Goal: Information Seeking & Learning: Check status

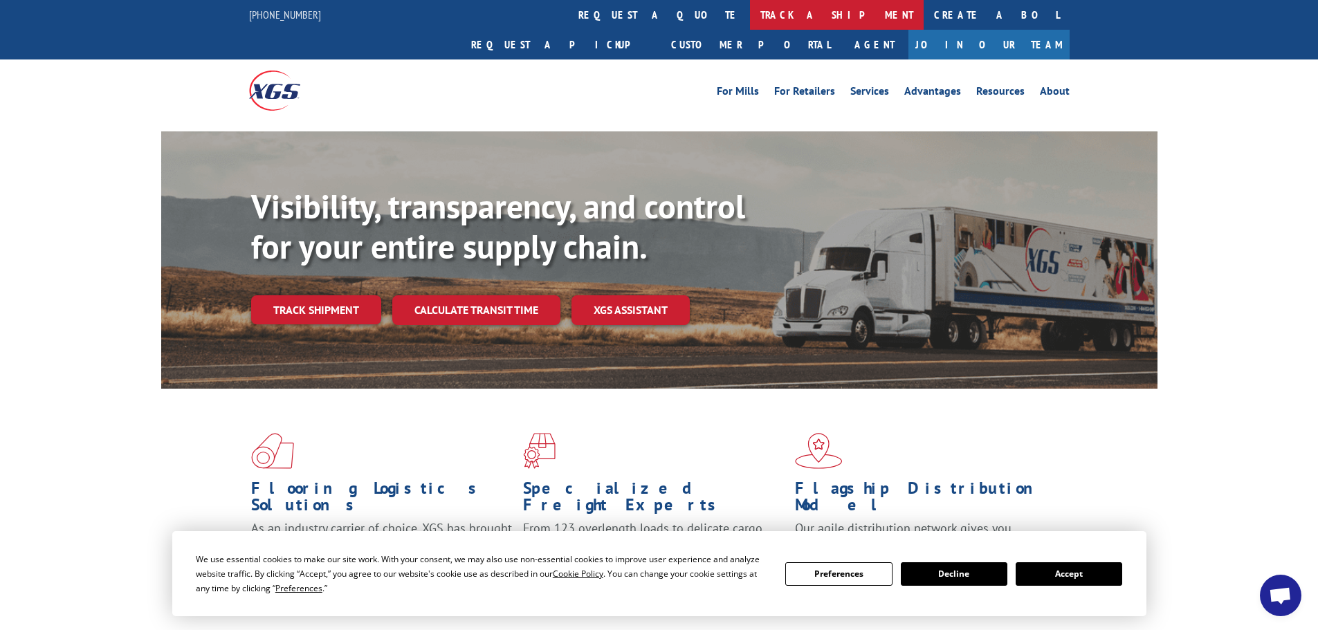
click at [750, 19] on link "track a shipment" at bounding box center [837, 15] width 174 height 30
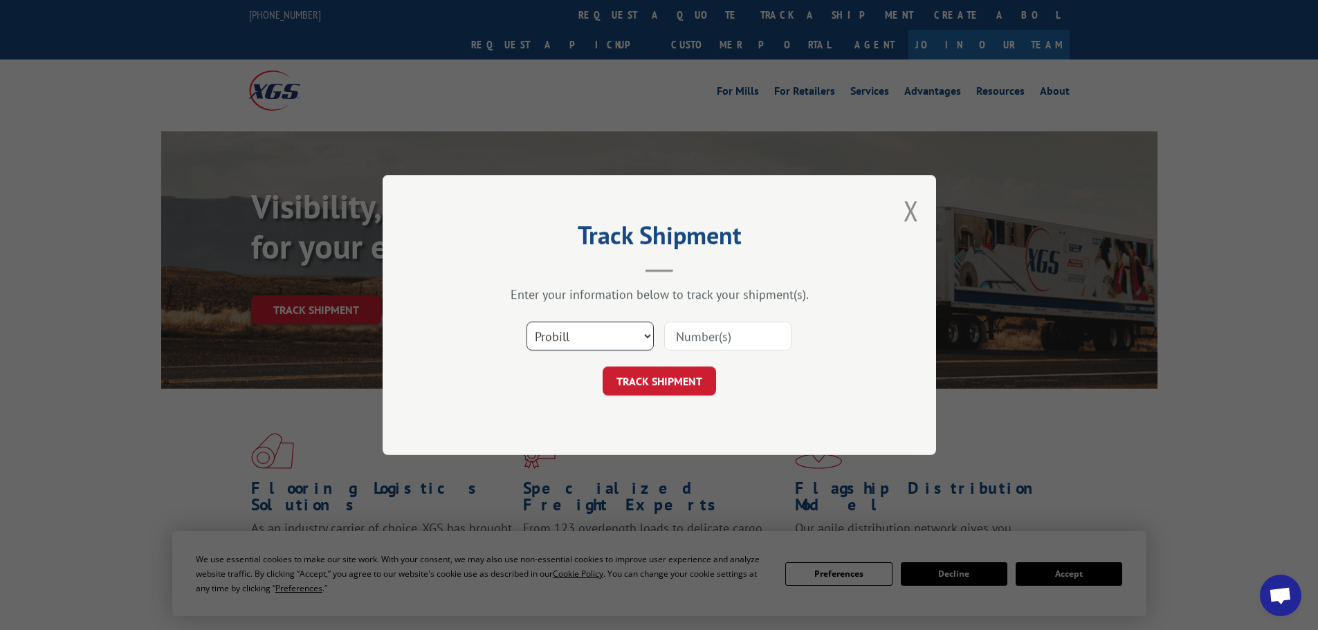
click at [652, 338] on select "Select category... Probill BOL PO" at bounding box center [590, 336] width 127 height 29
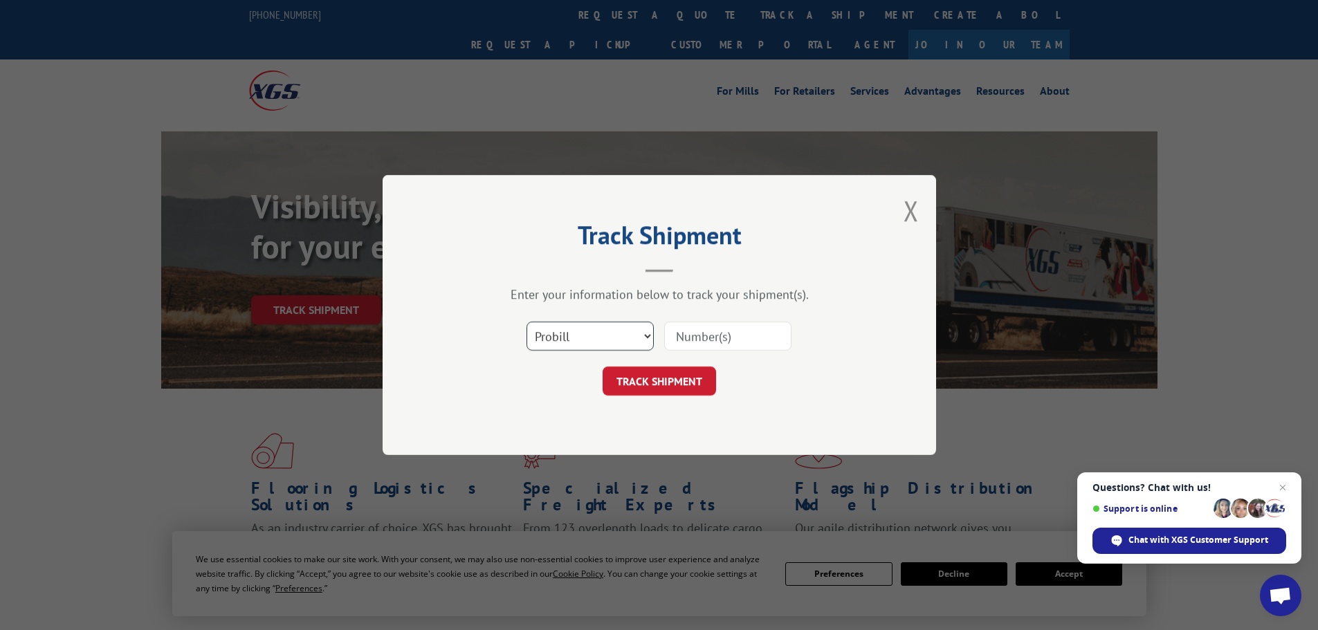
select select "bol"
click at [527, 322] on select "Select category... Probill BOL PO" at bounding box center [590, 336] width 127 height 29
click at [707, 339] on input at bounding box center [727, 336] width 127 height 29
paste input "368724"
type input "368724"
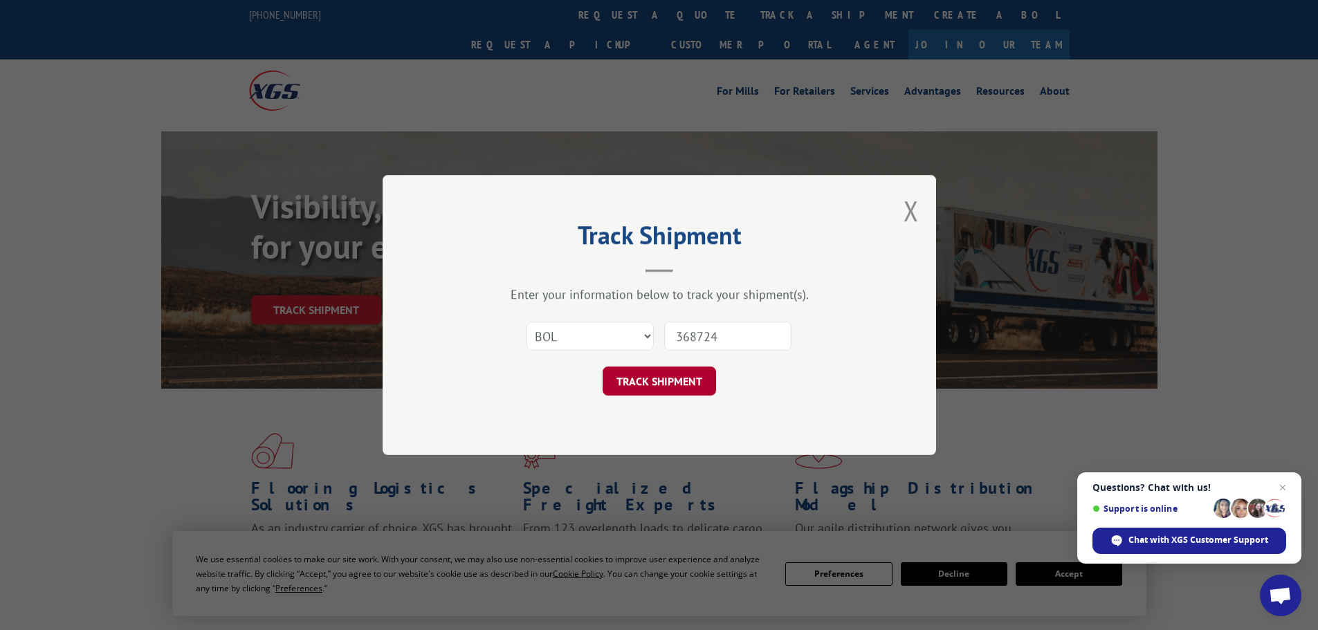
click at [663, 385] on button "TRACK SHIPMENT" at bounding box center [659, 381] width 113 height 29
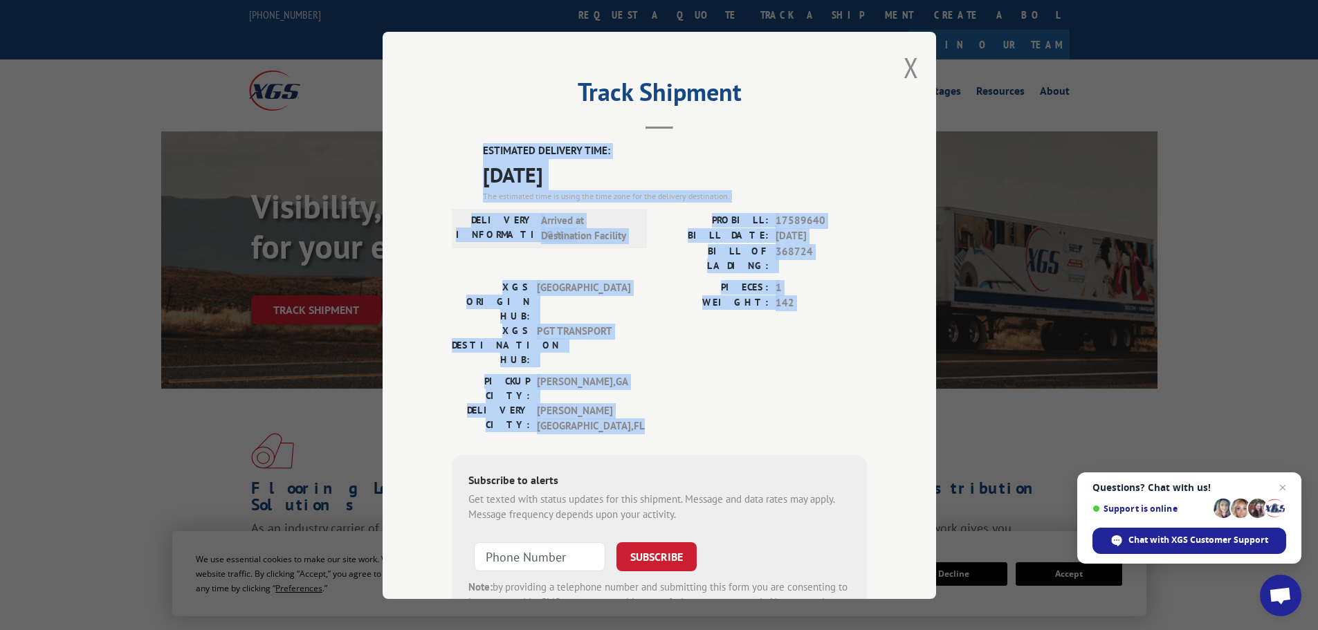
drag, startPoint x: 859, startPoint y: 345, endPoint x: 425, endPoint y: 138, distance: 480.9
click at [425, 138] on div "Track Shipment ESTIMATED DELIVERY TIME: [DATE] The estimated time is using the …" at bounding box center [660, 315] width 554 height 567
copy div "ESTIMATED DELIVERY TIME: [DATE] The estimated time is using the time zone for t…"
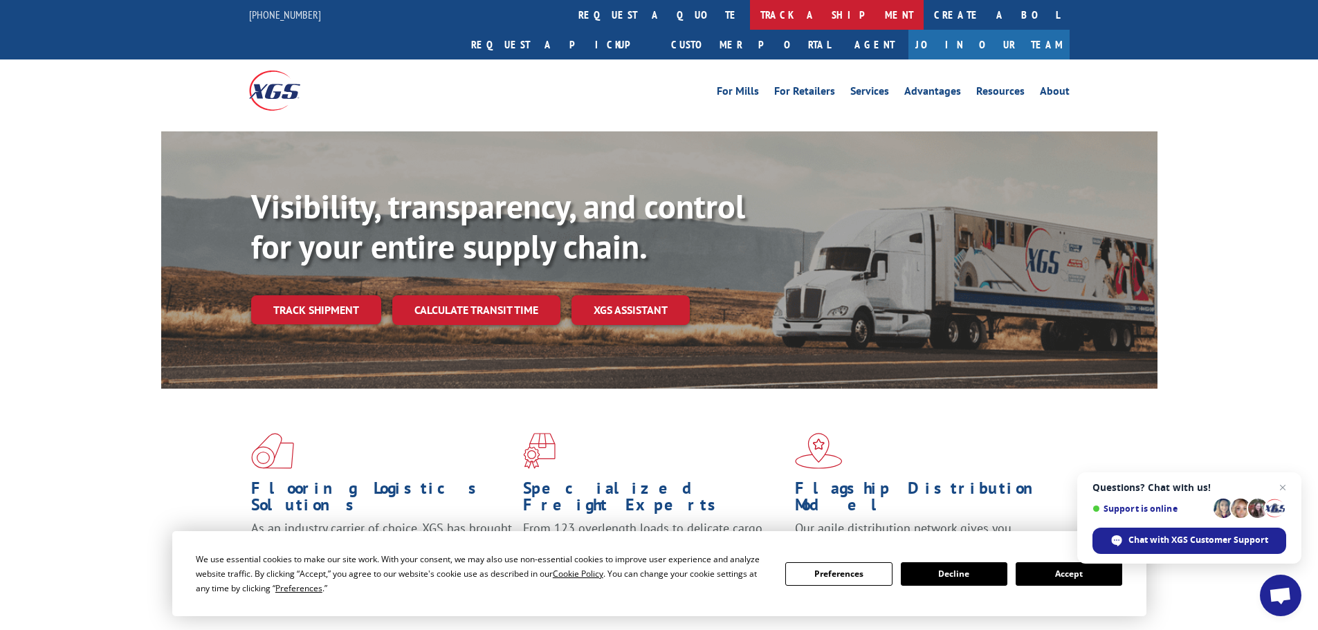
click at [750, 12] on link "track a shipment" at bounding box center [837, 15] width 174 height 30
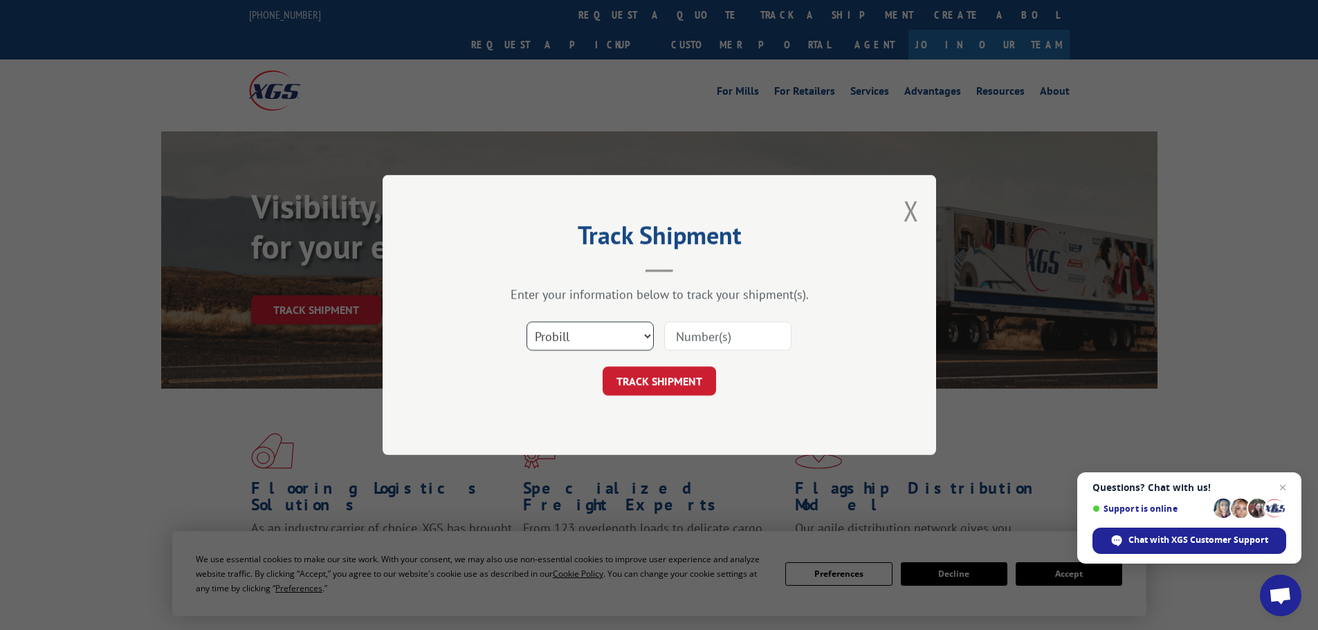
click at [644, 336] on select "Select category... Probill BOL PO" at bounding box center [590, 336] width 127 height 29
select select "bol"
click at [527, 322] on select "Select category... Probill BOL PO" at bounding box center [590, 336] width 127 height 29
click at [731, 340] on input at bounding box center [727, 336] width 127 height 29
paste input "368724"
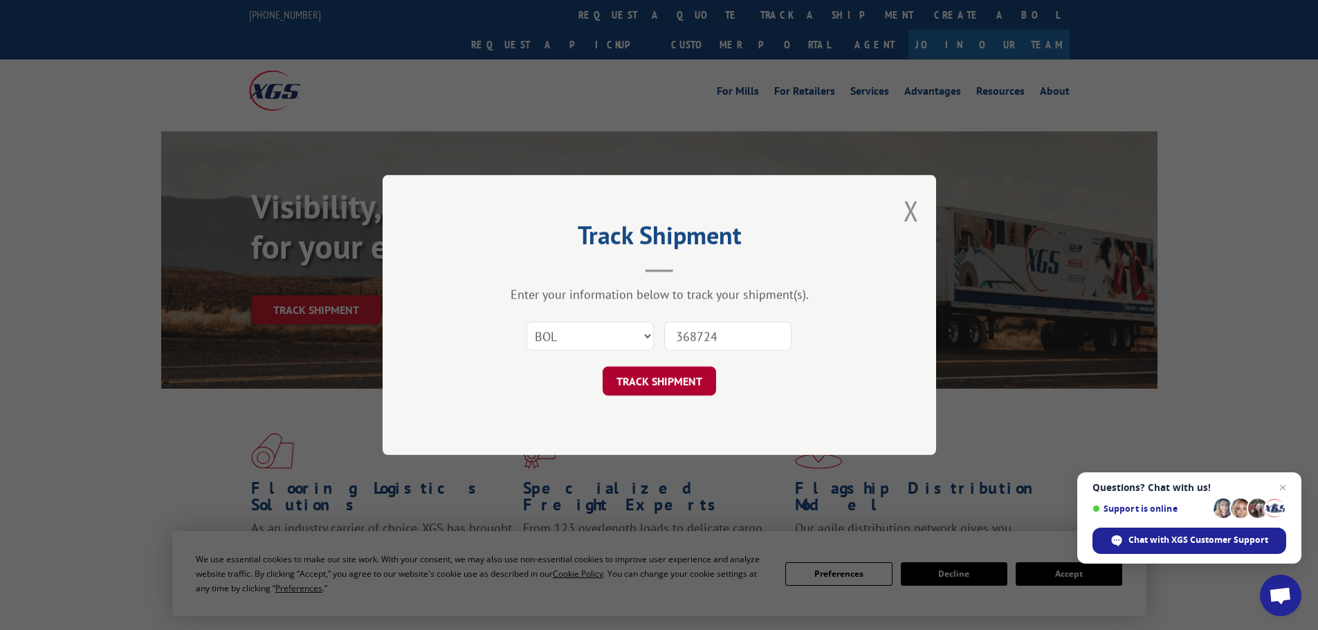
type input "368724"
click at [674, 381] on button "TRACK SHIPMENT" at bounding box center [659, 381] width 113 height 29
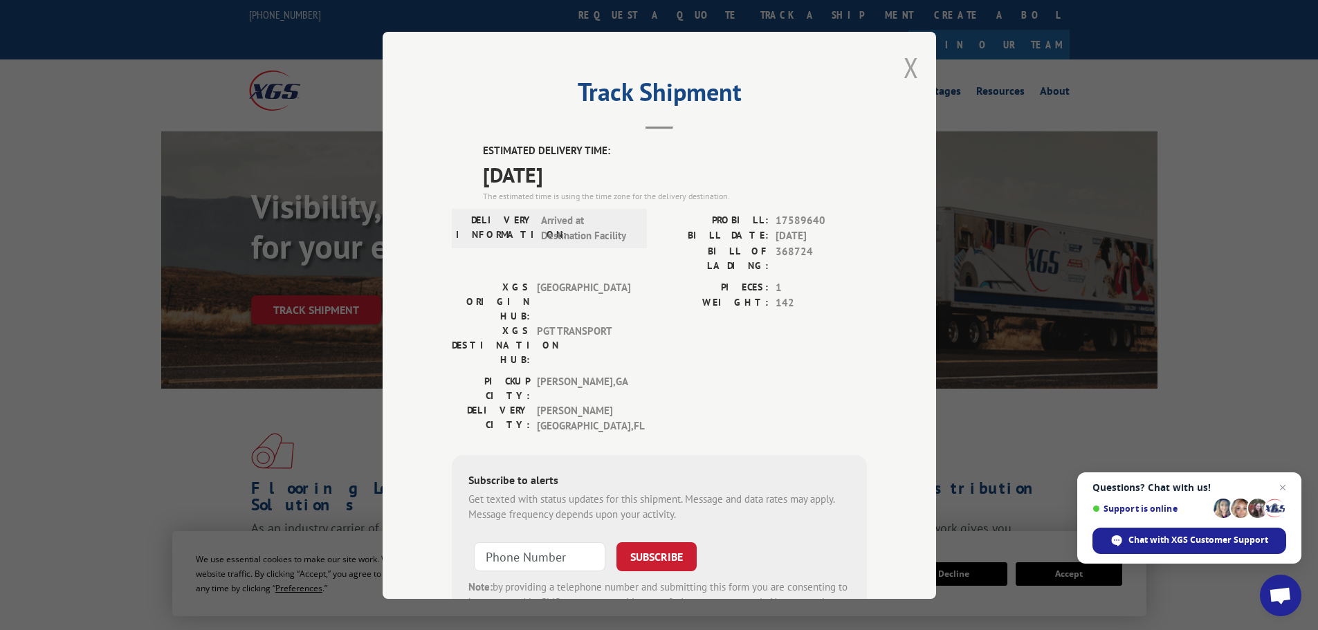
click at [904, 71] on button "Close modal" at bounding box center [911, 67] width 15 height 37
